Goal: Information Seeking & Learning: Learn about a topic

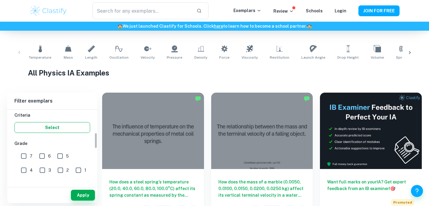
scroll to position [106, 0]
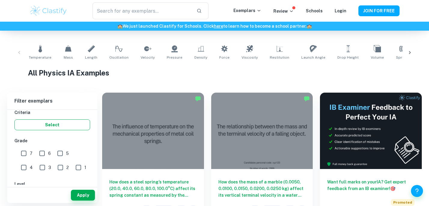
click at [55, 127] on button "Select" at bounding box center [52, 124] width 76 height 11
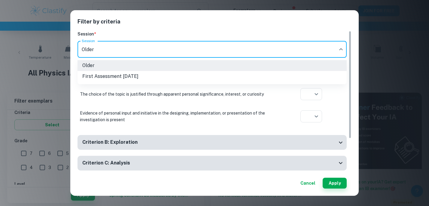
click at [125, 46] on body "We value your privacy We use cookies to enhance your browsing experience, serve…" at bounding box center [214, 24] width 429 height 206
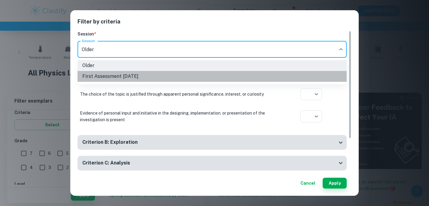
click at [120, 78] on li "First Assessment May 2025" at bounding box center [211, 76] width 269 height 11
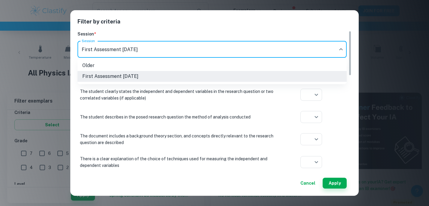
click at [138, 51] on body "We value your privacy We use cookies to enhance your browsing experience, serve…" at bounding box center [214, 24] width 429 height 206
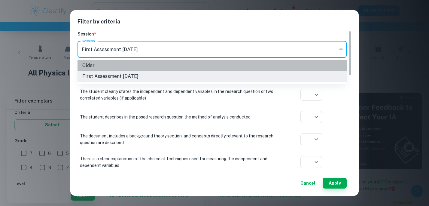
click at [128, 63] on li "Older" at bounding box center [211, 65] width 269 height 11
type input "current"
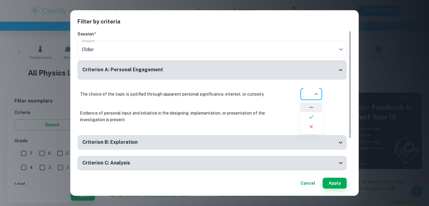
click at [319, 95] on body "We value your privacy We use cookies to enhance your browsing experience, serve…" at bounding box center [214, 24] width 429 height 206
click at [312, 93] on div at bounding box center [214, 103] width 429 height 206
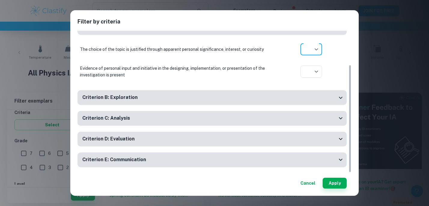
scroll to position [0, 0]
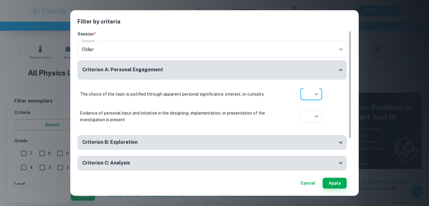
click at [309, 89] on body "We value your privacy We use cookies to enhance your browsing experience, serve…" at bounding box center [214, 24] width 429 height 206
click at [310, 114] on icon at bounding box center [311, 117] width 6 height 6
type input "yes"
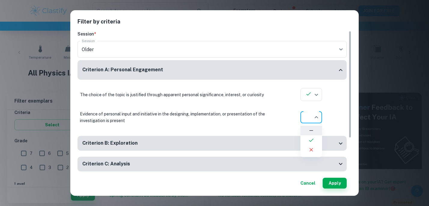
click at [312, 113] on body "We value your privacy We use cookies to enhance your browsing experience, serve…" at bounding box center [214, 24] width 429 height 206
click at [309, 135] on li at bounding box center [311, 140] width 22 height 10
type input "yes"
click at [314, 95] on body "We value your privacy We use cookies to enhance your browsing experience, serve…" at bounding box center [214, 24] width 429 height 206
click at [311, 103] on ul at bounding box center [311, 118] width 22 height 34
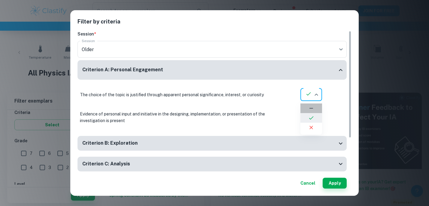
click at [311, 109] on icon at bounding box center [311, 108] width 6 height 6
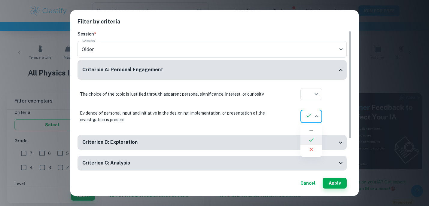
click at [311, 116] on body "We value your privacy We use cookies to enhance your browsing experience, serve…" at bounding box center [214, 24] width 429 height 206
drag, startPoint x: 309, startPoint y: 128, endPoint x: 359, endPoint y: 191, distance: 80.1
click at [312, 131] on icon at bounding box center [311, 130] width 6 height 6
click at [337, 179] on button "Apply" at bounding box center [334, 182] width 24 height 11
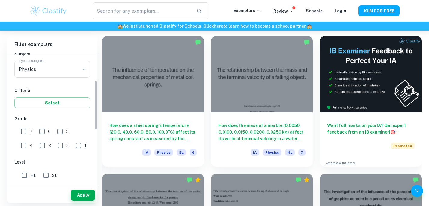
scroll to position [76, 0]
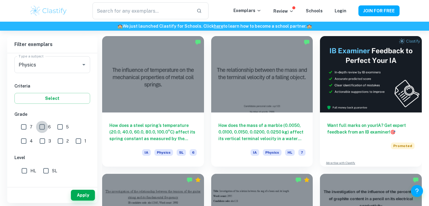
click at [44, 129] on input "6" at bounding box center [42, 127] width 12 height 12
checkbox input "true"
click at [23, 128] on input "7" at bounding box center [24, 127] width 12 height 12
checkbox input "true"
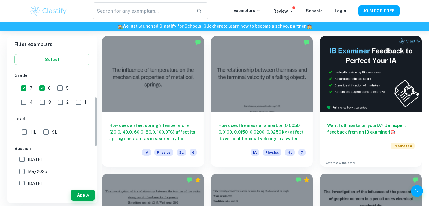
scroll to position [116, 0]
click at [26, 132] on input "HL" at bounding box center [24, 131] width 12 height 12
checkbox input "true"
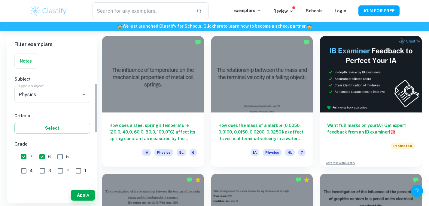
scroll to position [0, 0]
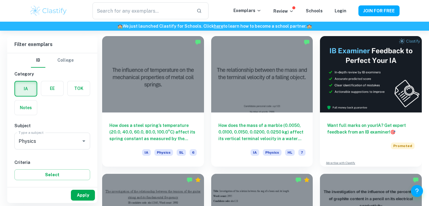
click at [81, 193] on button "Apply" at bounding box center [83, 194] width 24 height 11
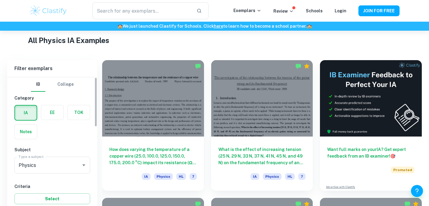
scroll to position [166, 0]
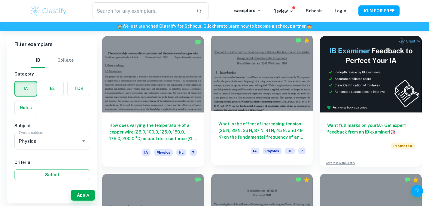
click at [241, 93] on div at bounding box center [262, 73] width 102 height 76
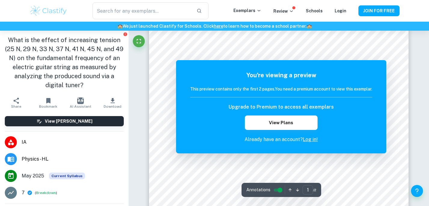
scroll to position [12, 0]
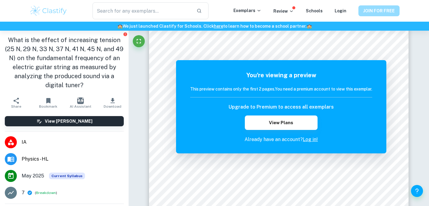
click at [370, 12] on button "JOIN FOR FREE" at bounding box center [378, 10] width 41 height 11
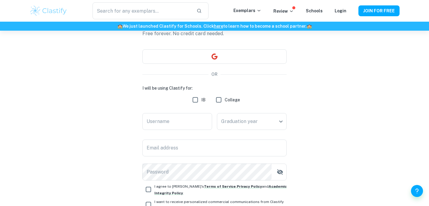
scroll to position [43, 0]
click at [196, 98] on input "IB" at bounding box center [195, 99] width 12 height 12
checkbox input "true"
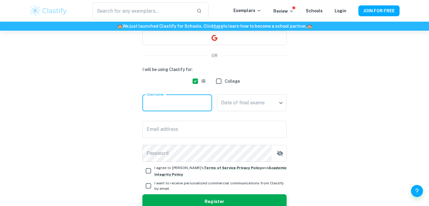
click at [191, 97] on input "Username" at bounding box center [177, 102] width 70 height 17
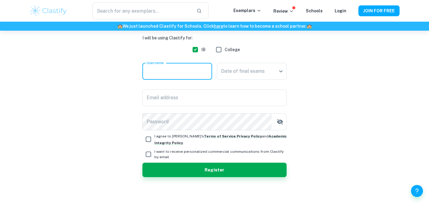
scroll to position [0, 0]
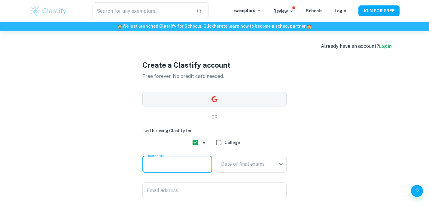
click at [220, 96] on button "button" at bounding box center [214, 99] width 144 height 14
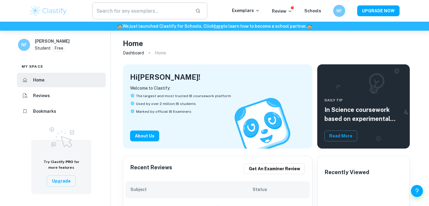
click at [139, 10] on input "text" at bounding box center [141, 10] width 98 height 17
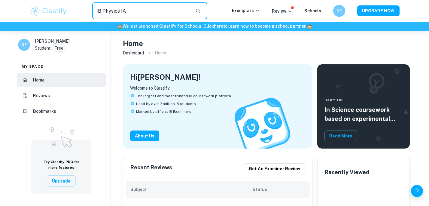
drag, startPoint x: 119, startPoint y: 10, endPoint x: 128, endPoint y: 22, distance: 15.1
click at [119, 10] on input "IB Physics IA" at bounding box center [141, 10] width 98 height 17
type input "IB Physics HL IA"
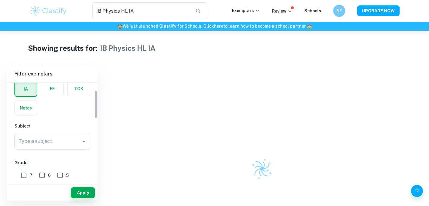
scroll to position [30, 0]
click at [38, 135] on div "Type a subject Type a subject" at bounding box center [52, 140] width 76 height 17
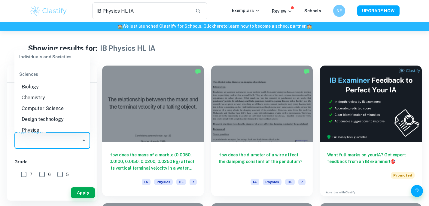
scroll to position [772, 0]
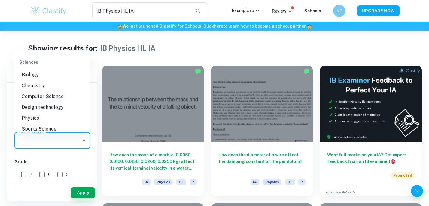
click at [41, 113] on li "Physics" at bounding box center [52, 118] width 76 height 11
type input "Physics"
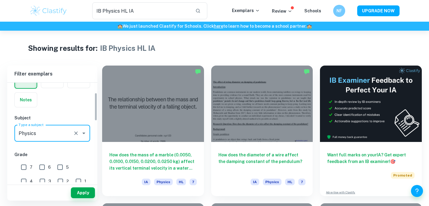
scroll to position [33, 0]
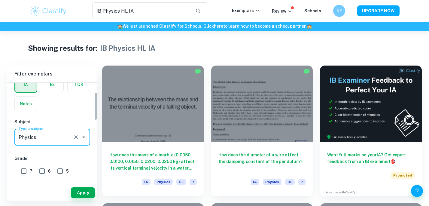
click at [47, 138] on input "Physics" at bounding box center [43, 136] width 53 height 11
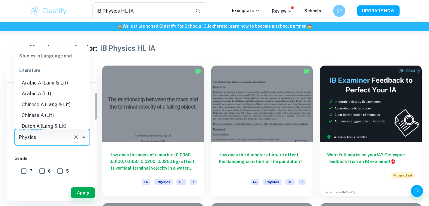
scroll to position [749, 0]
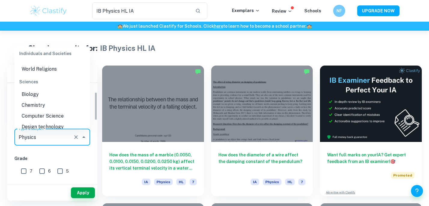
click at [33, 155] on h6 "Grade" at bounding box center [52, 158] width 76 height 7
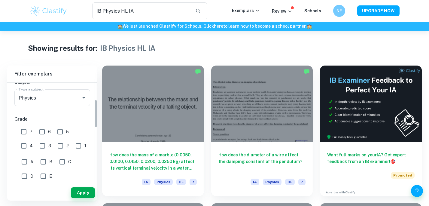
scroll to position [73, 0]
click at [41, 133] on input "6" at bounding box center [42, 131] width 12 height 12
checkbox input "true"
click at [23, 133] on input "7" at bounding box center [24, 131] width 12 height 12
checkbox input "true"
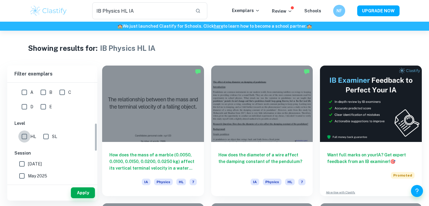
click at [23, 133] on input "HL" at bounding box center [24, 136] width 12 height 12
checkbox input "true"
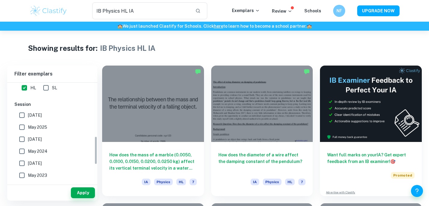
scroll to position [192, 0]
click at [85, 193] on button "Apply" at bounding box center [83, 192] width 24 height 11
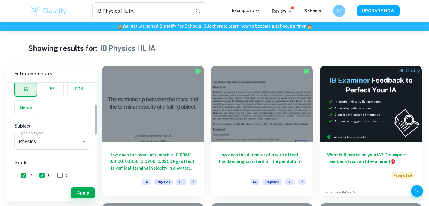
scroll to position [17, 0]
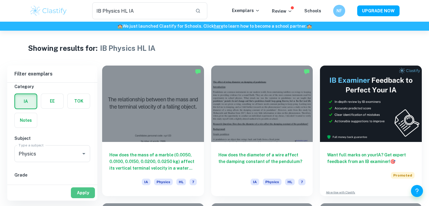
click at [81, 189] on button "Apply" at bounding box center [83, 192] width 24 height 11
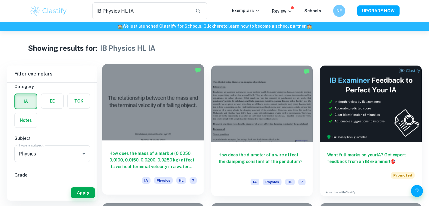
click at [187, 166] on h6 "How does the mass of a marble (0.0050, 0.0100, 0.0150, 0.0200, 0.0250 kg) affec…" at bounding box center [152, 160] width 87 height 20
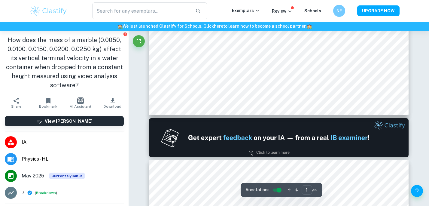
type input "2"
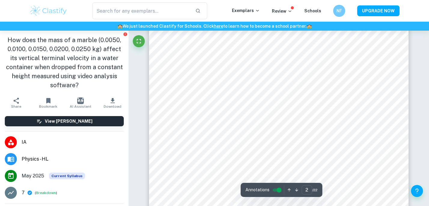
scroll to position [573, 0]
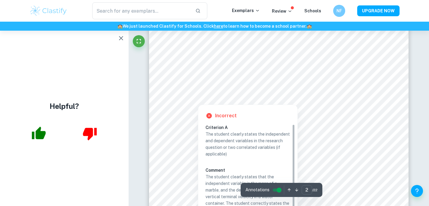
click at [367, 91] on div at bounding box center [369, 93] width 15 height 8
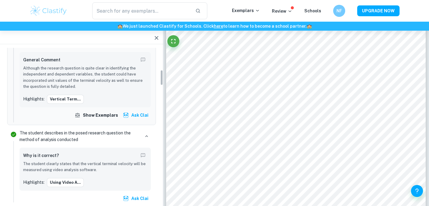
scroll to position [0, 0]
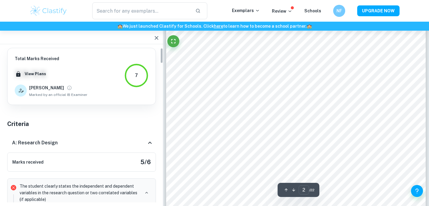
click at [156, 38] on icon "button" at bounding box center [157, 38] width 4 height 4
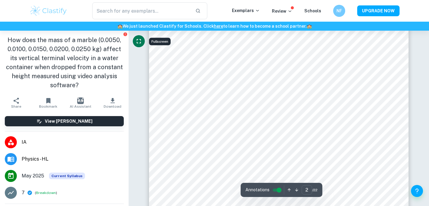
click at [138, 40] on icon "Fullscreen" at bounding box center [138, 41] width 7 height 7
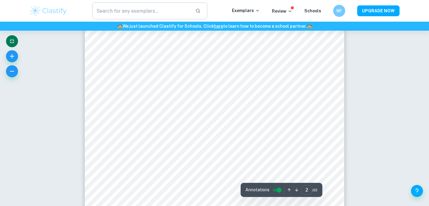
scroll to position [531, 0]
